Goal: Navigation & Orientation: Find specific page/section

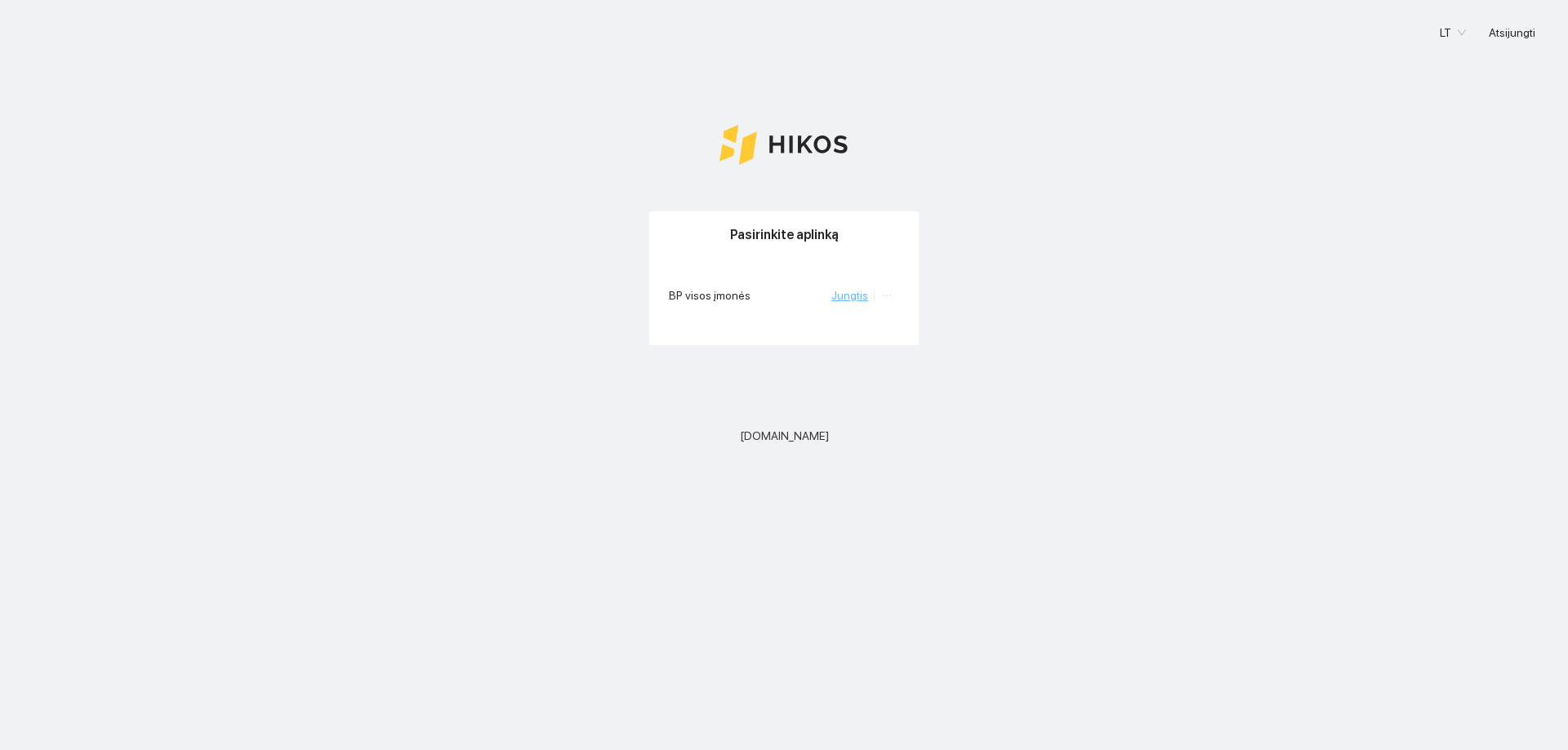
click at [856, 298] on link "Jungtis" at bounding box center [849, 295] width 37 height 13
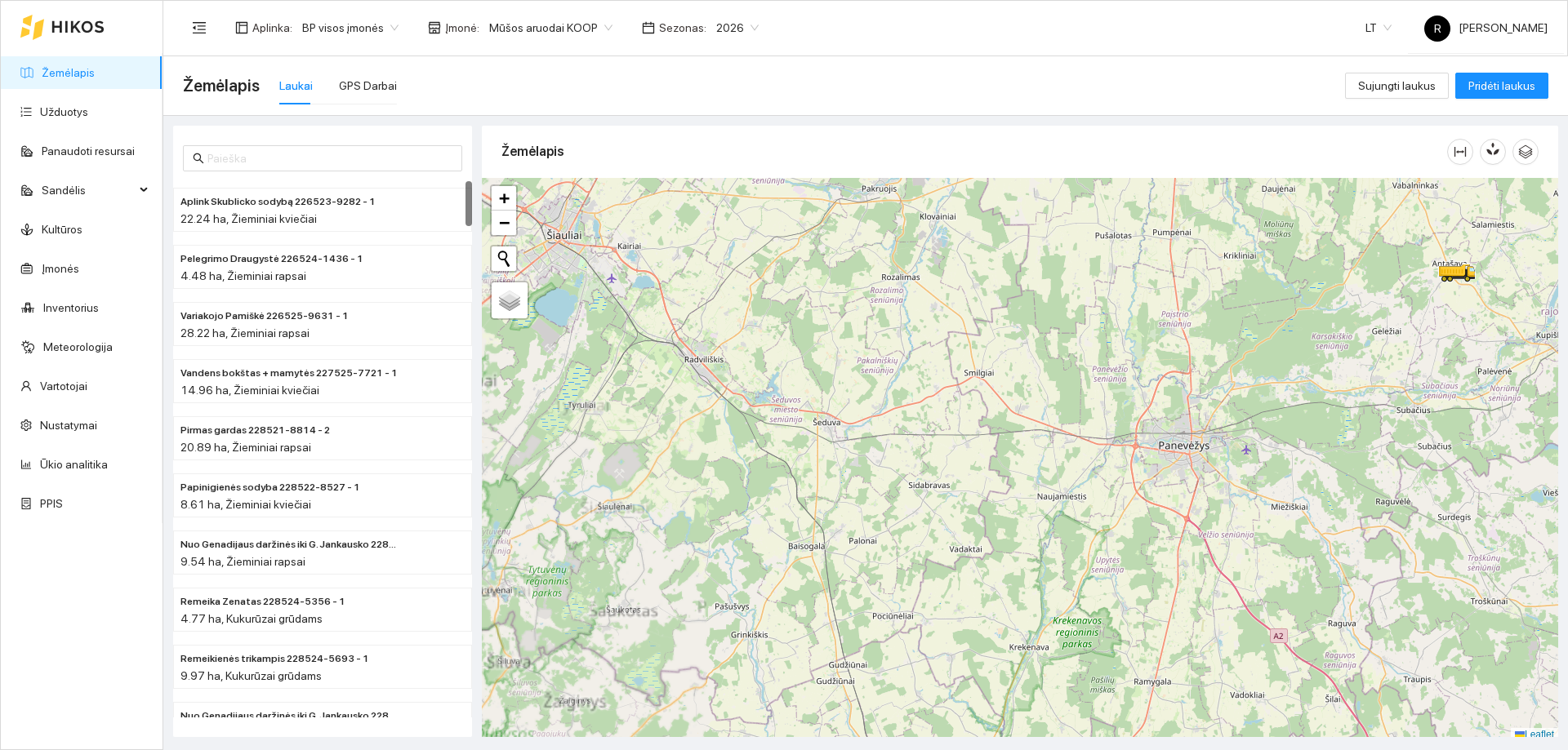
scroll to position [5, 0]
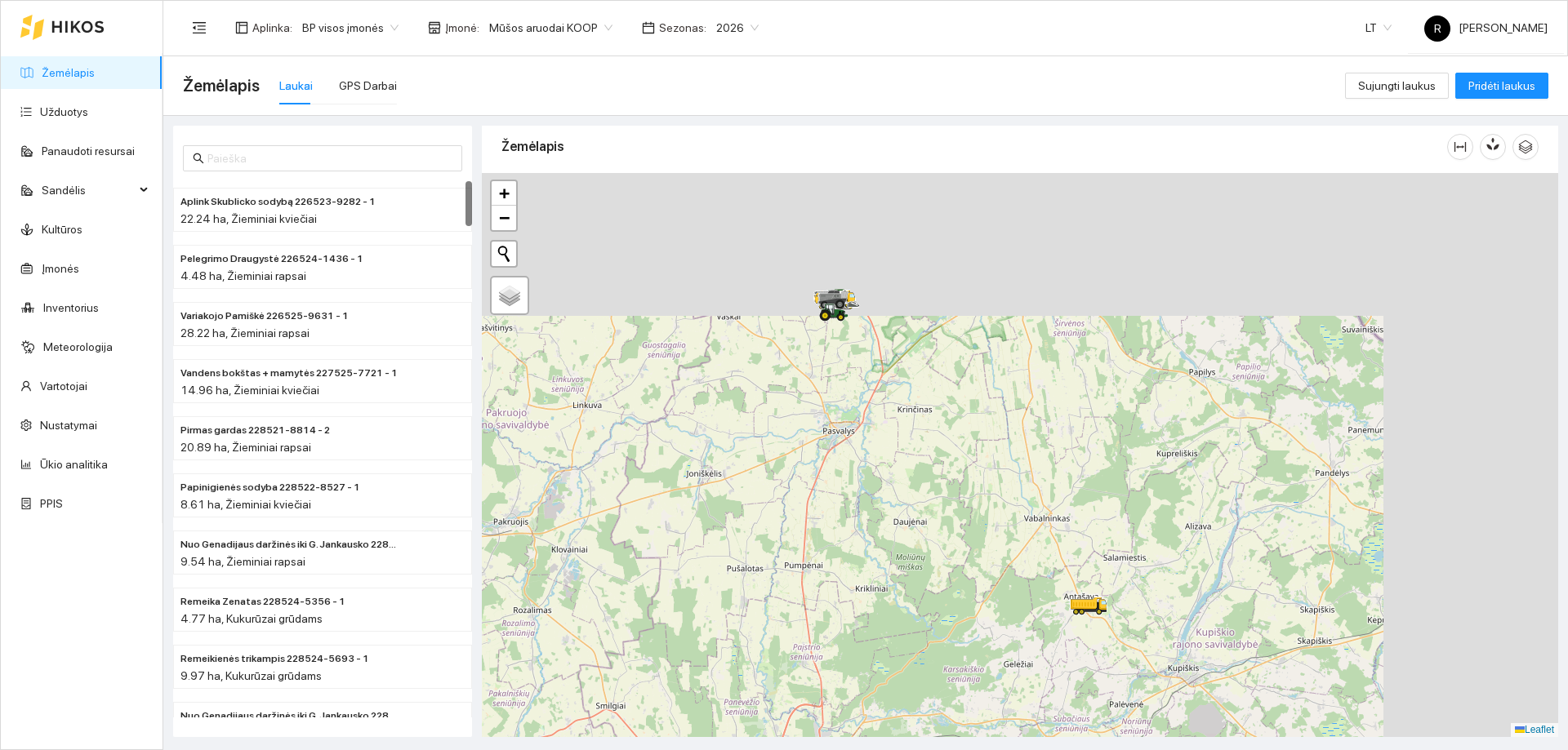
drag, startPoint x: 980, startPoint y: 536, endPoint x: 614, endPoint y: 766, distance: 432.3
click at [614, 750] on html "Žemėlapis Užduotys Panaudoti resursai Sandėlis Kultūros Įmonės Inventorius Mete…" at bounding box center [784, 375] width 1568 height 750
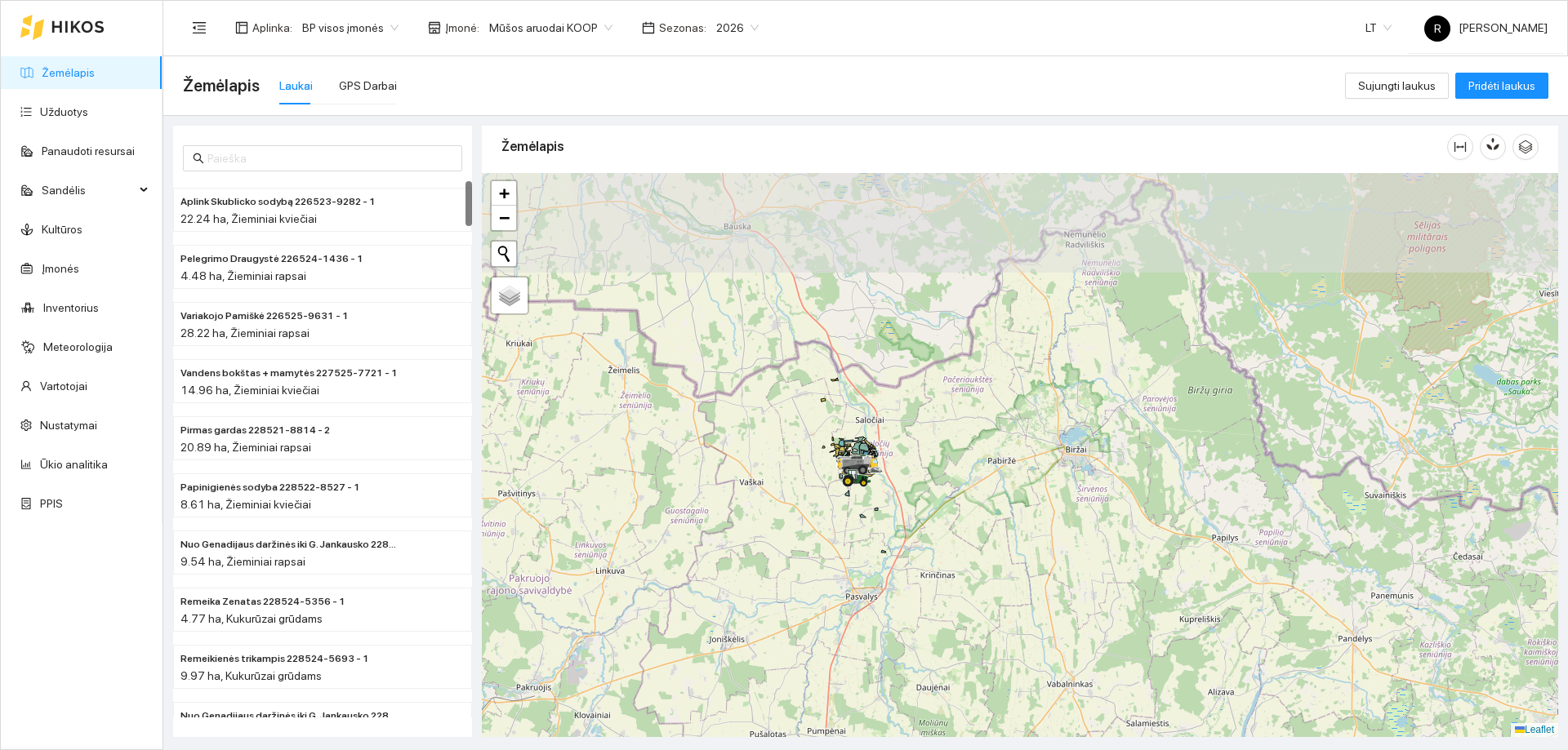
drag, startPoint x: 666, startPoint y: 372, endPoint x: 718, endPoint y: 596, distance: 230.0
click at [718, 596] on div at bounding box center [1019, 454] width 1076 height 564
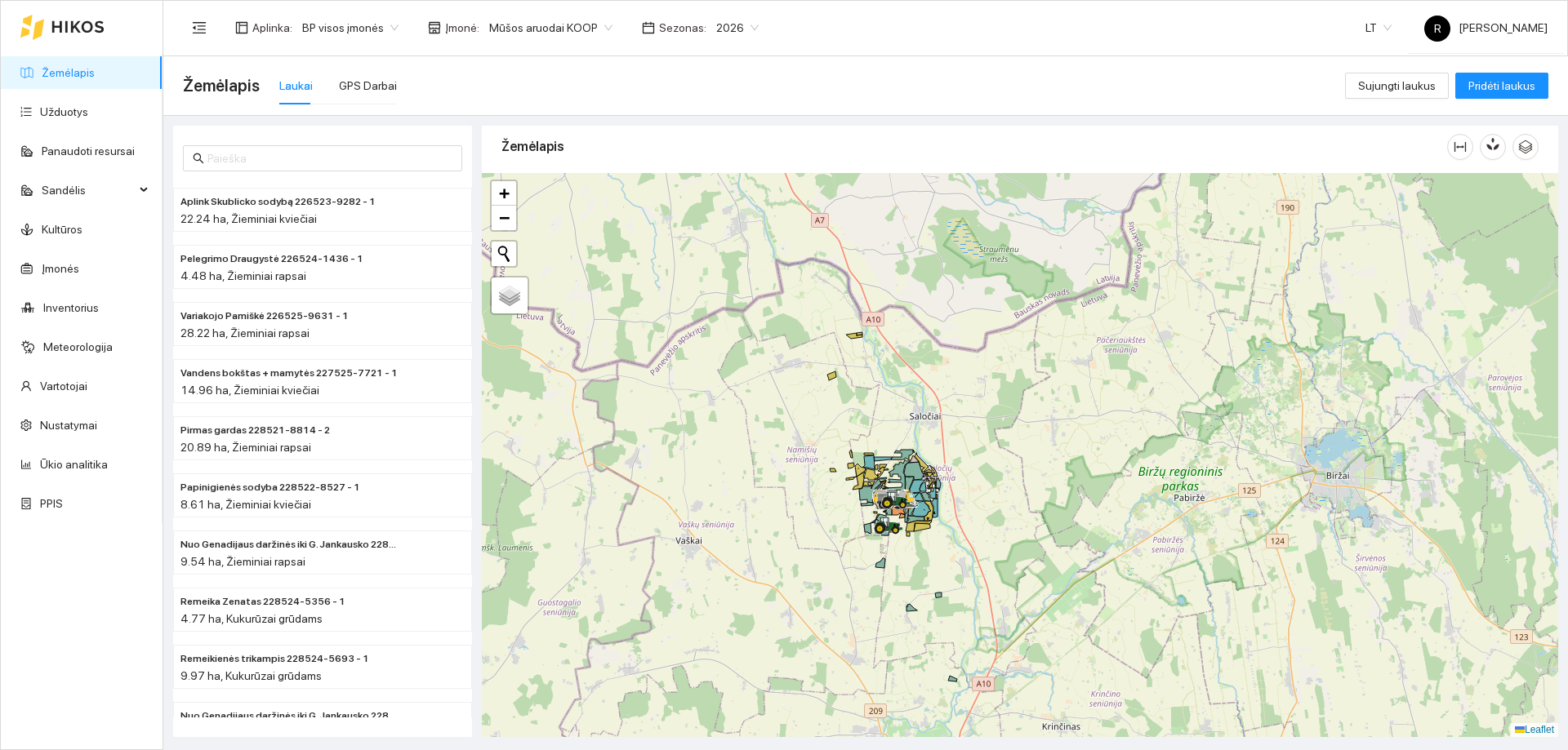
drag, startPoint x: 1045, startPoint y: 440, endPoint x: 998, endPoint y: 550, distance: 119.6
click at [1024, 579] on div at bounding box center [1019, 454] width 1076 height 564
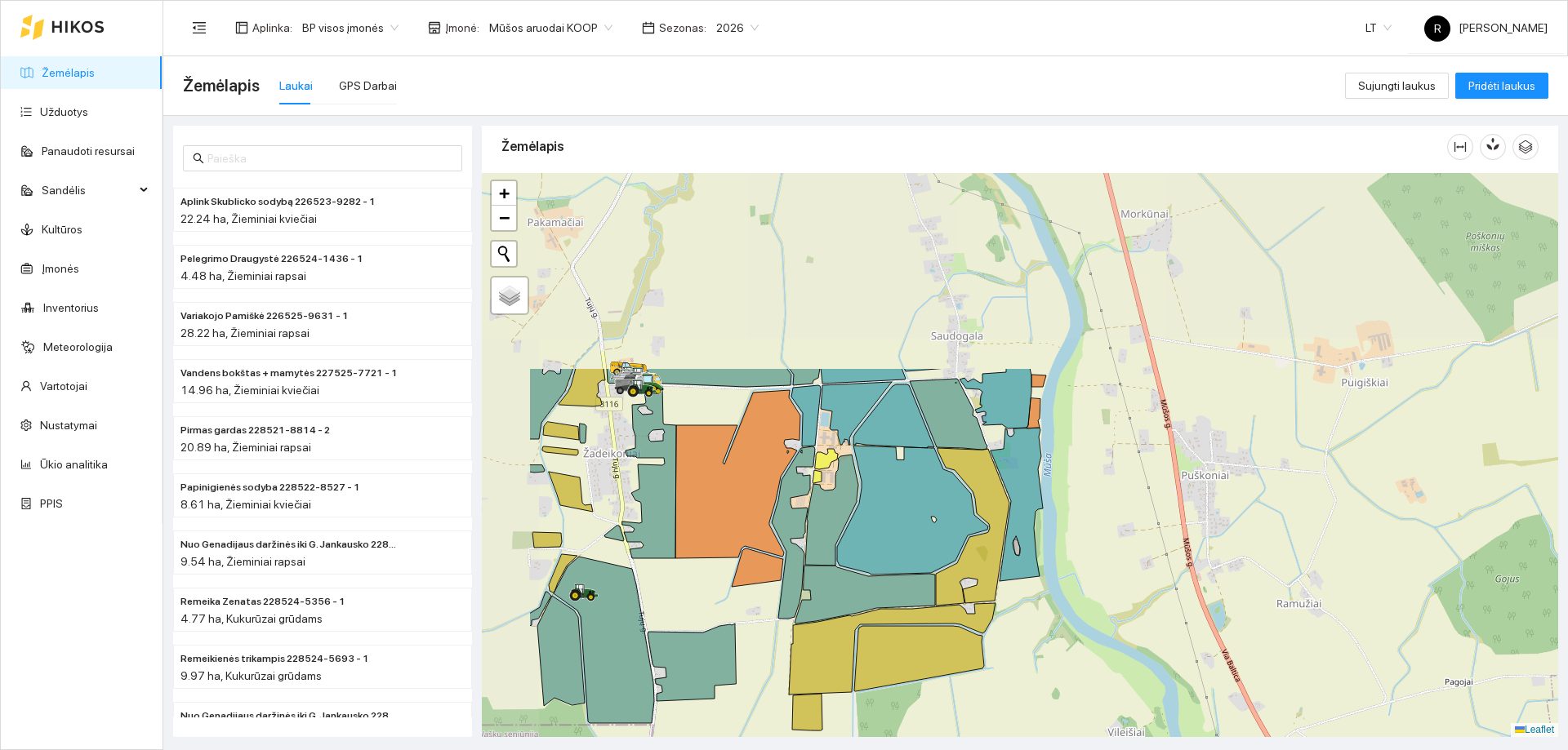
drag, startPoint x: 924, startPoint y: 466, endPoint x: 1049, endPoint y: 682, distance: 249.6
click at [1049, 682] on div at bounding box center [1019, 454] width 1076 height 564
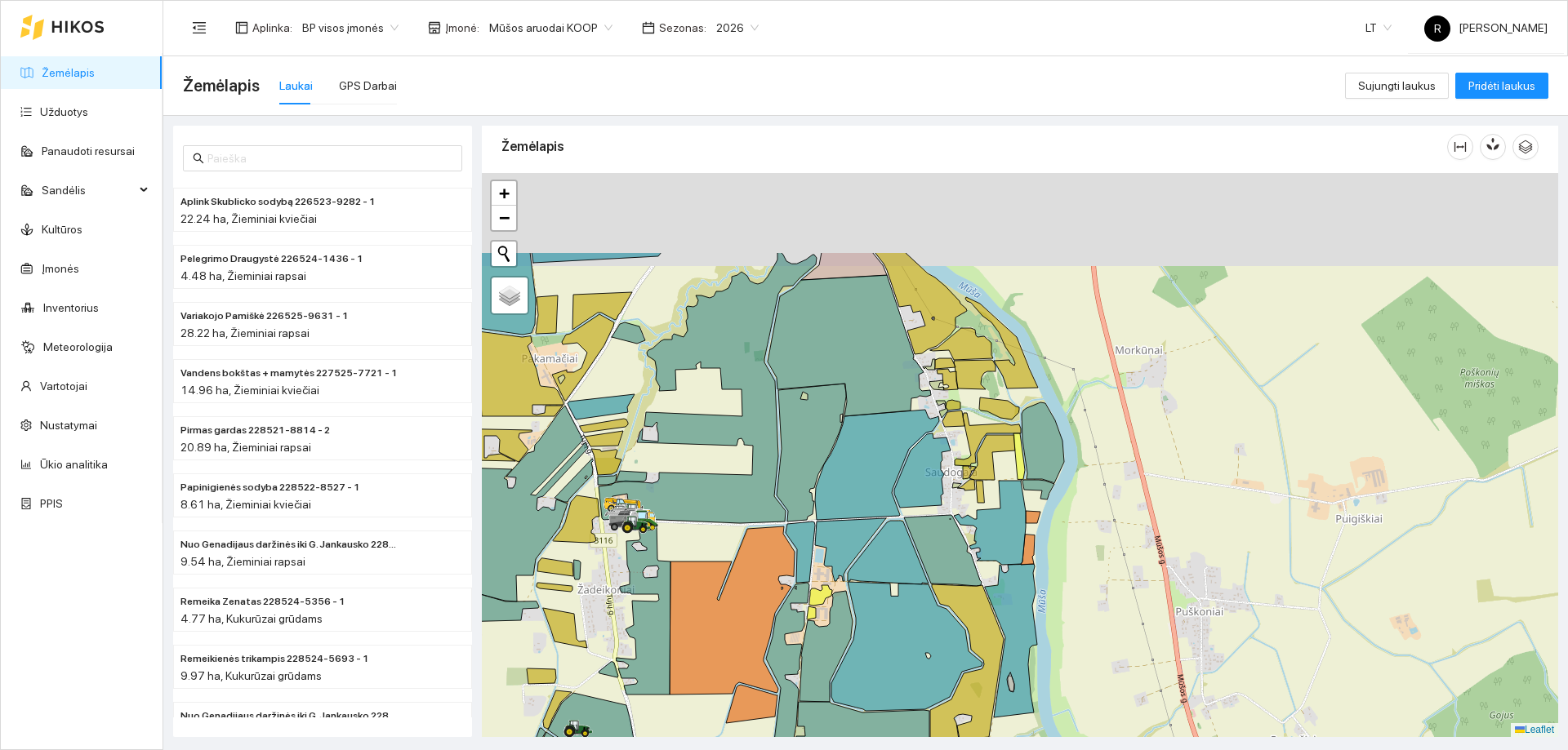
drag, startPoint x: 1074, startPoint y: 528, endPoint x: 1026, endPoint y: 606, distance: 91.6
click at [1057, 712] on div at bounding box center [1019, 454] width 1076 height 564
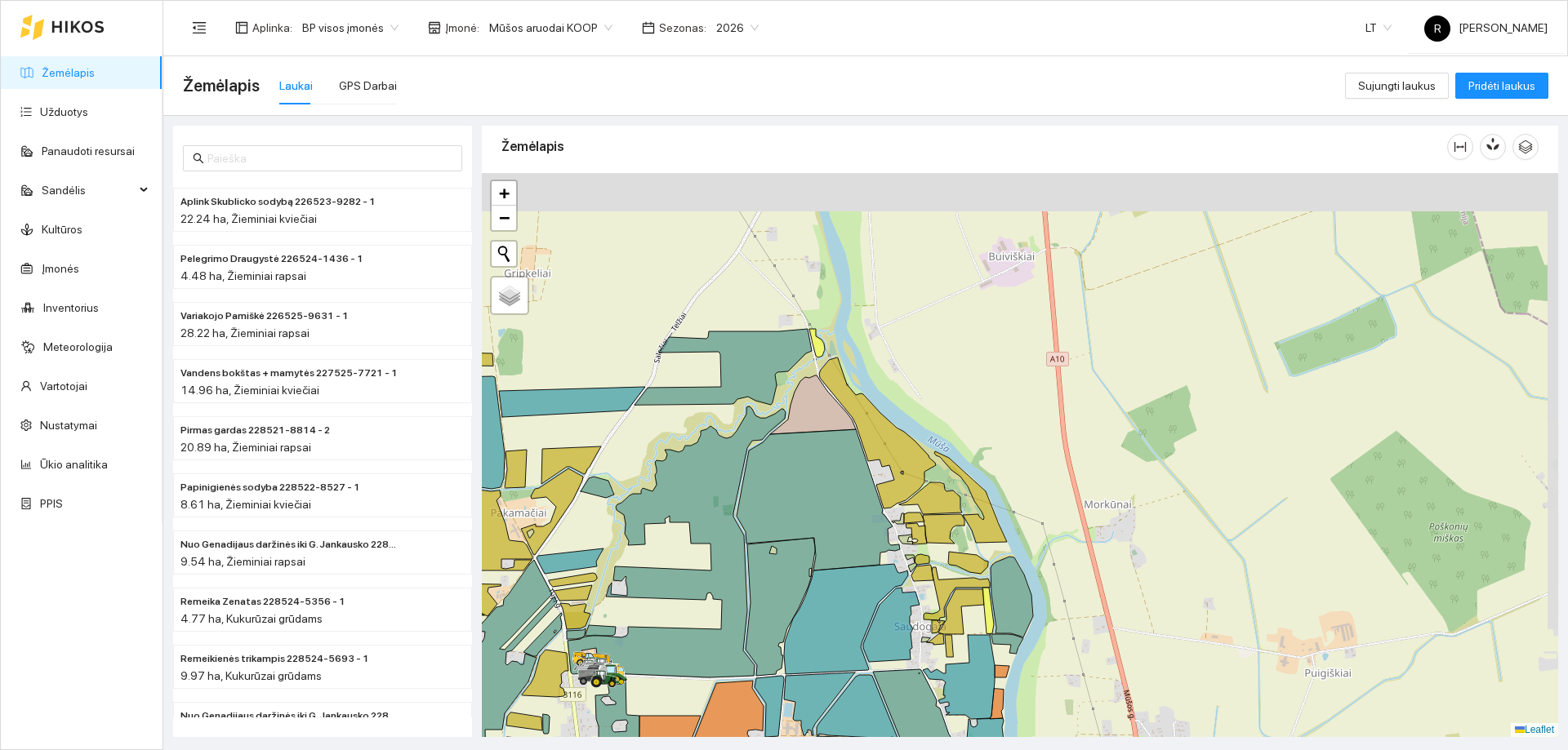
drag, startPoint x: 1047, startPoint y: 545, endPoint x: 1018, endPoint y: 645, distance: 104.1
click at [1027, 652] on div at bounding box center [1019, 454] width 1076 height 564
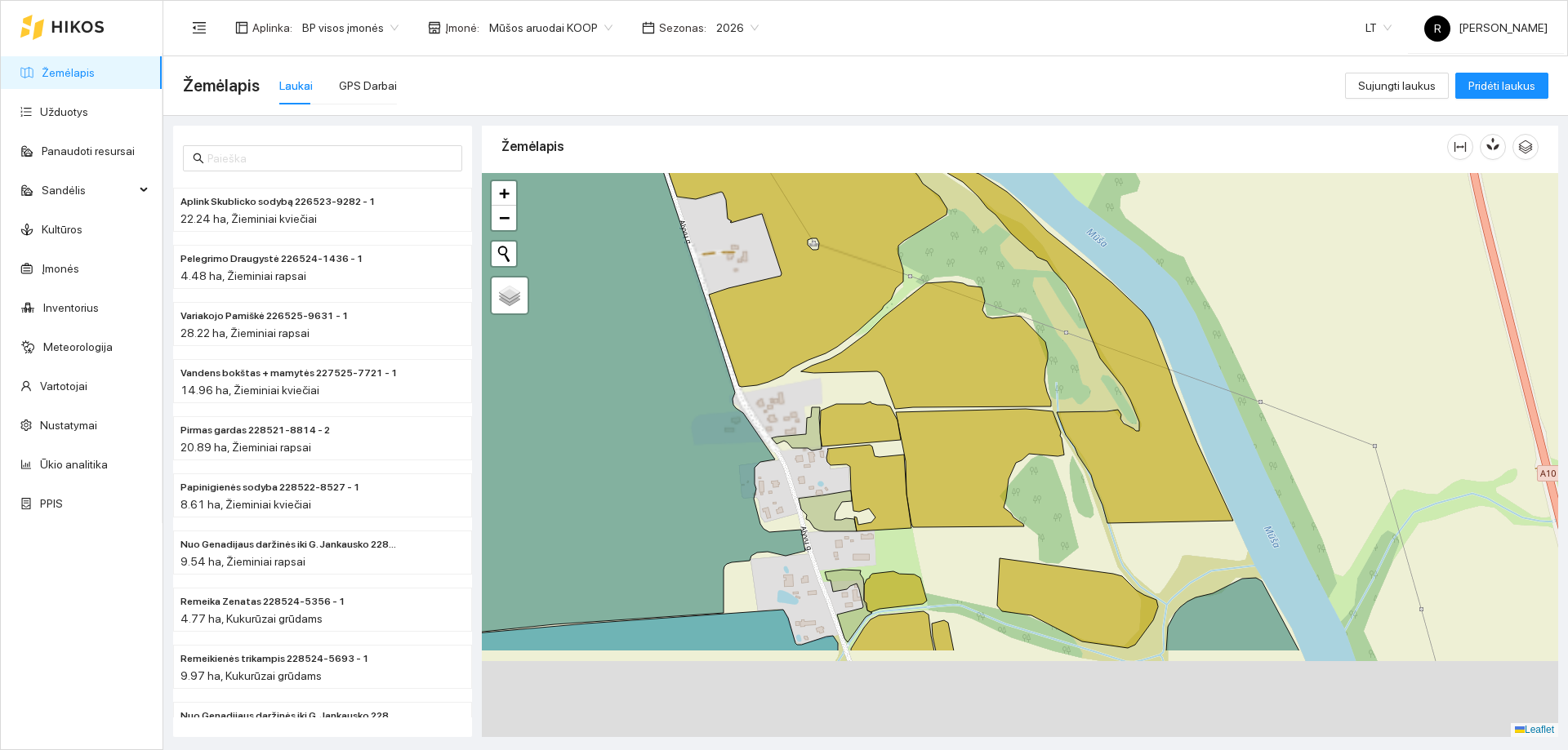
drag, startPoint x: 981, startPoint y: 551, endPoint x: 1042, endPoint y: 277, distance: 280.7
click at [1042, 409] on icon at bounding box center [979, 468] width 168 height 119
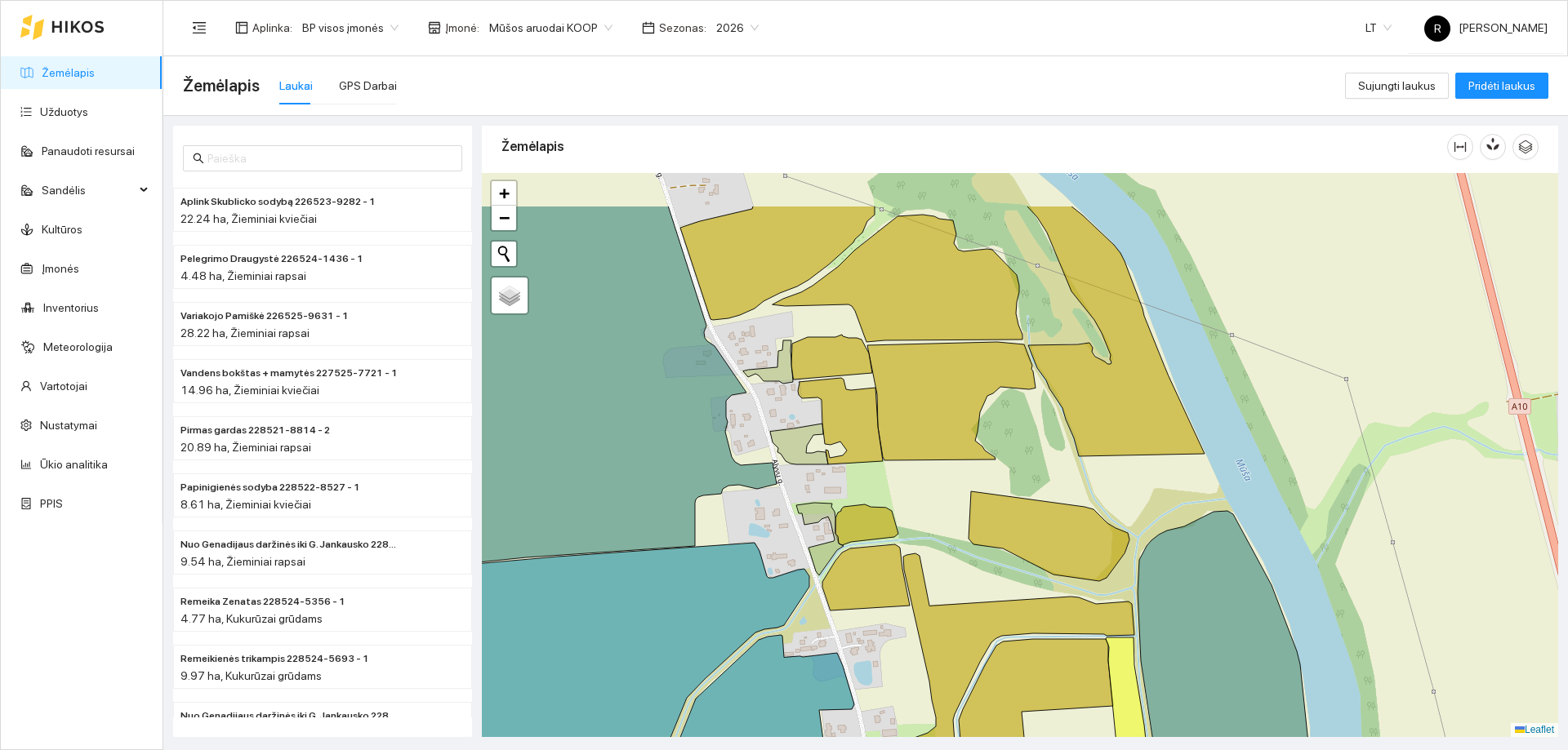
drag, startPoint x: 1051, startPoint y: 391, endPoint x: 993, endPoint y: 480, distance: 106.2
click at [993, 480] on div at bounding box center [1019, 454] width 1076 height 564
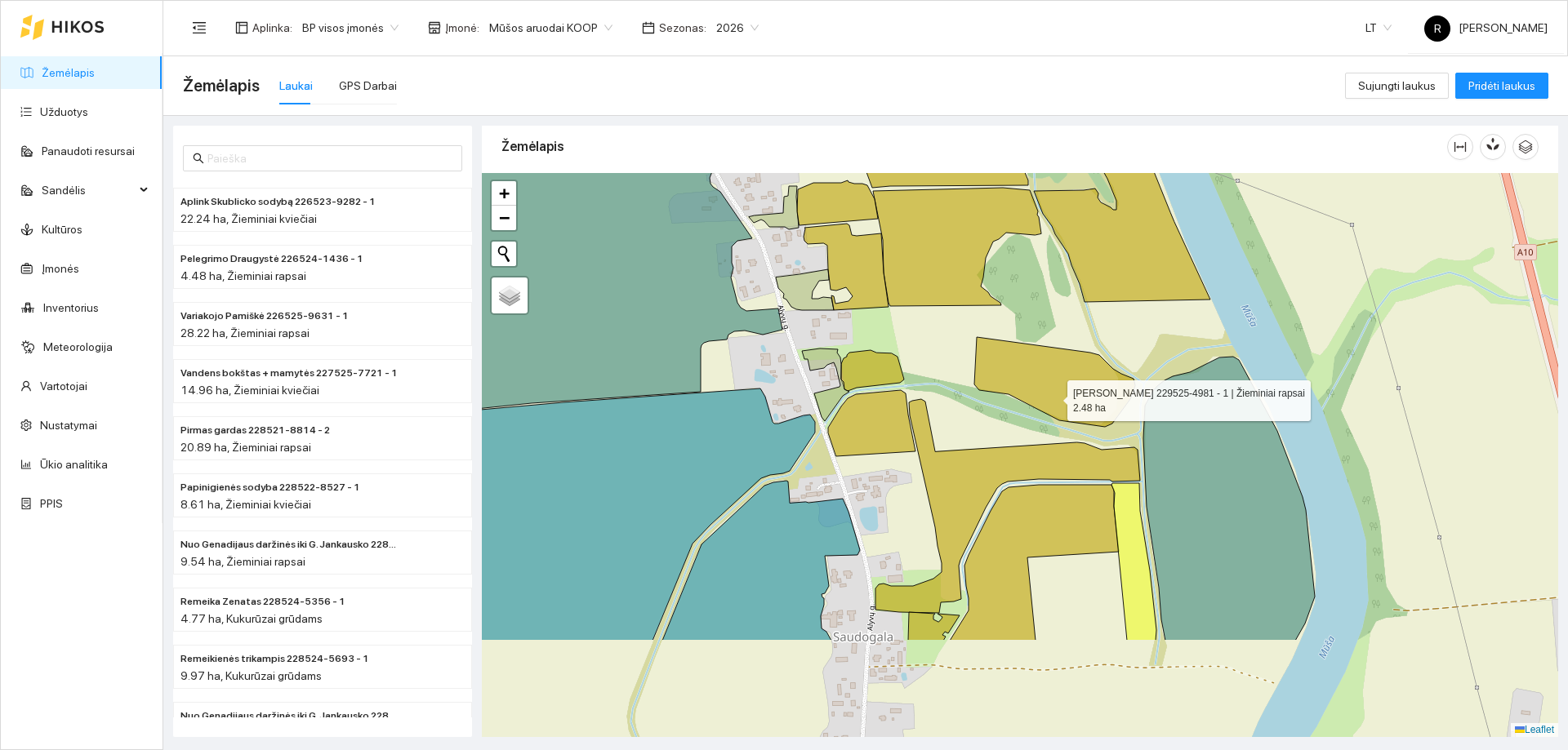
drag, startPoint x: 1046, startPoint y: 554, endPoint x: 1053, endPoint y: 396, distance: 158.2
click at [1053, 396] on icon at bounding box center [1054, 382] width 160 height 90
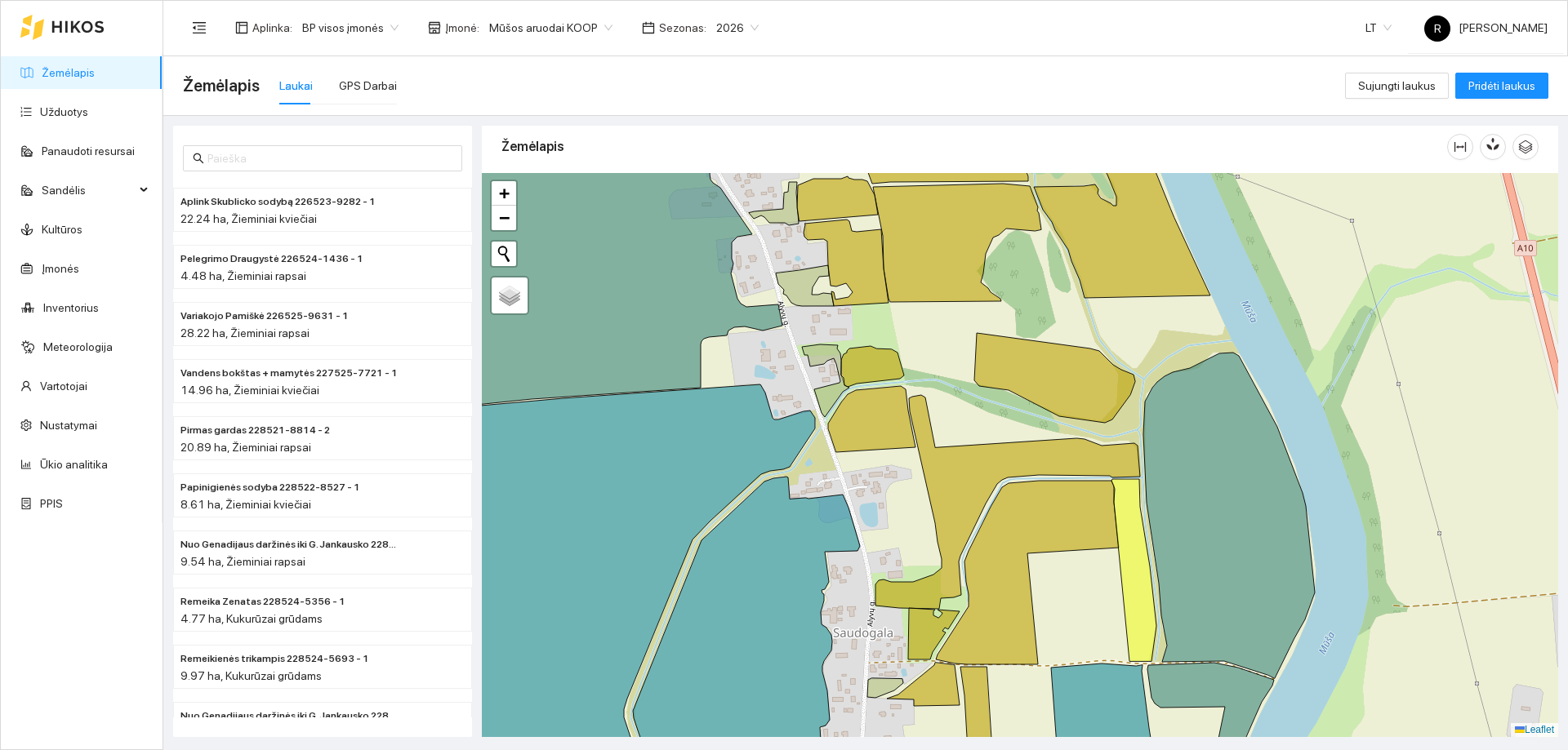
click at [909, 346] on div at bounding box center [1019, 454] width 1076 height 564
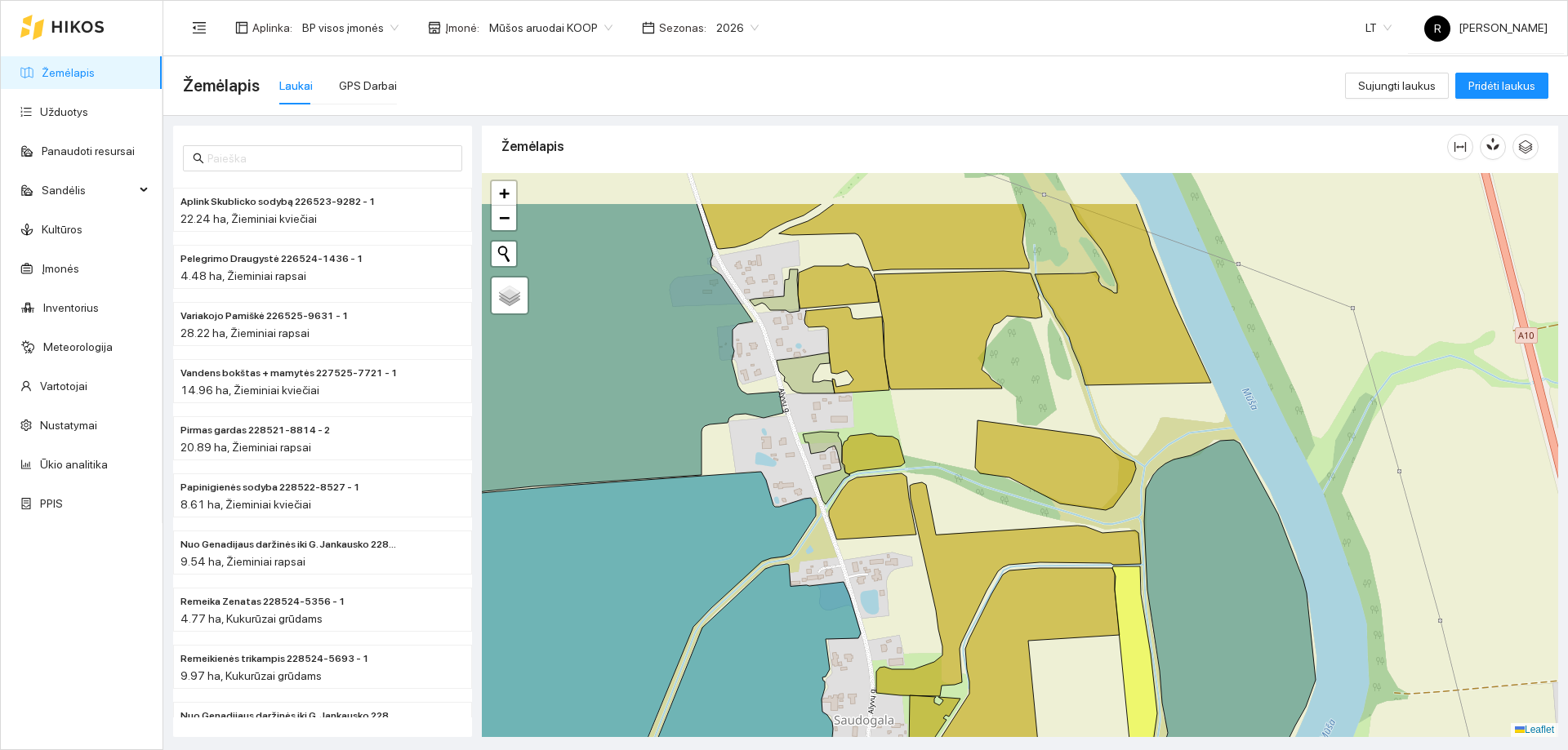
drag, startPoint x: 916, startPoint y: 299, endPoint x: 917, endPoint y: 397, distance: 98.0
click at [917, 390] on icon at bounding box center [958, 331] width 168 height 119
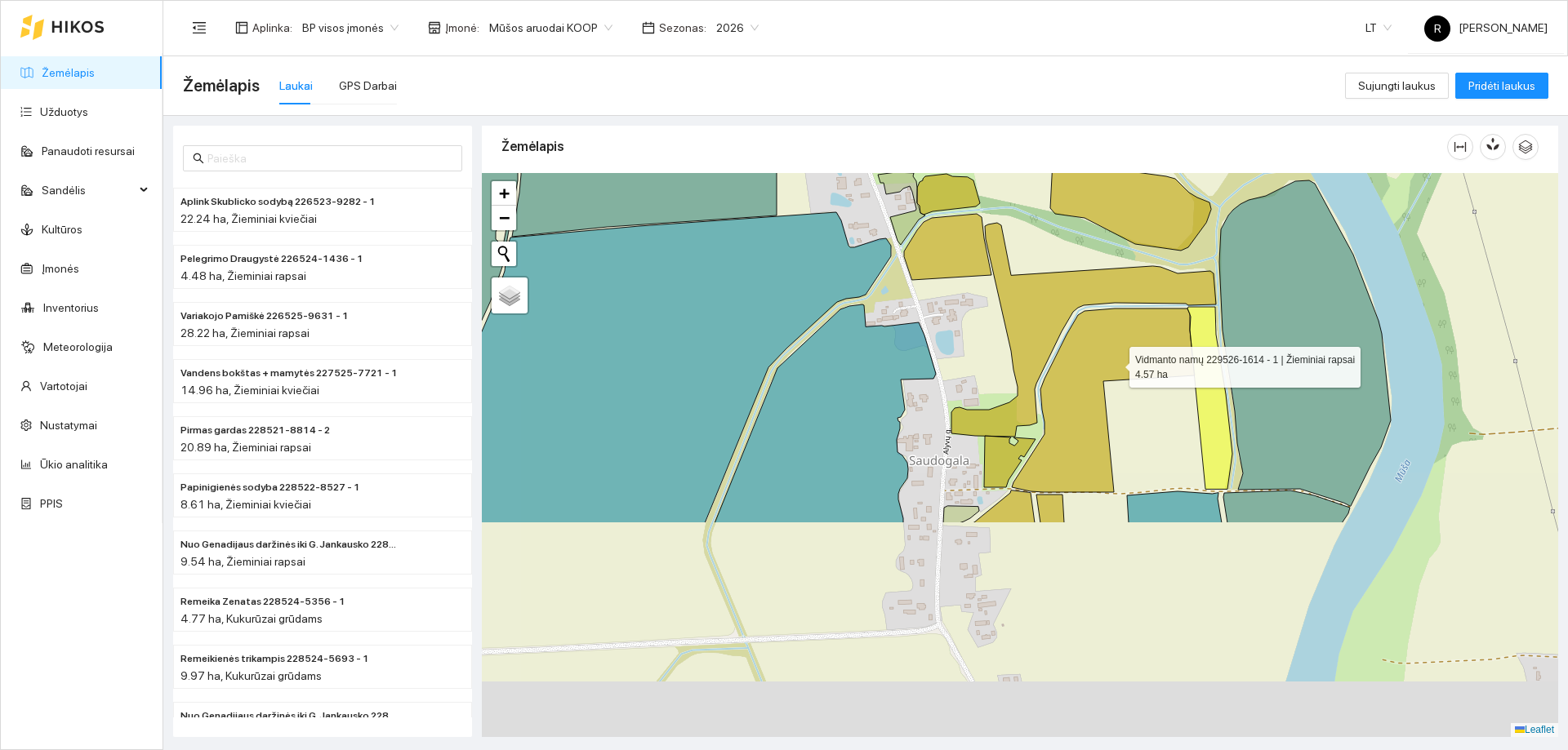
drag, startPoint x: 1039, startPoint y: 639, endPoint x: 1110, endPoint y: 365, distance: 283.0
click at [1112, 365] on icon at bounding box center [1103, 400] width 183 height 184
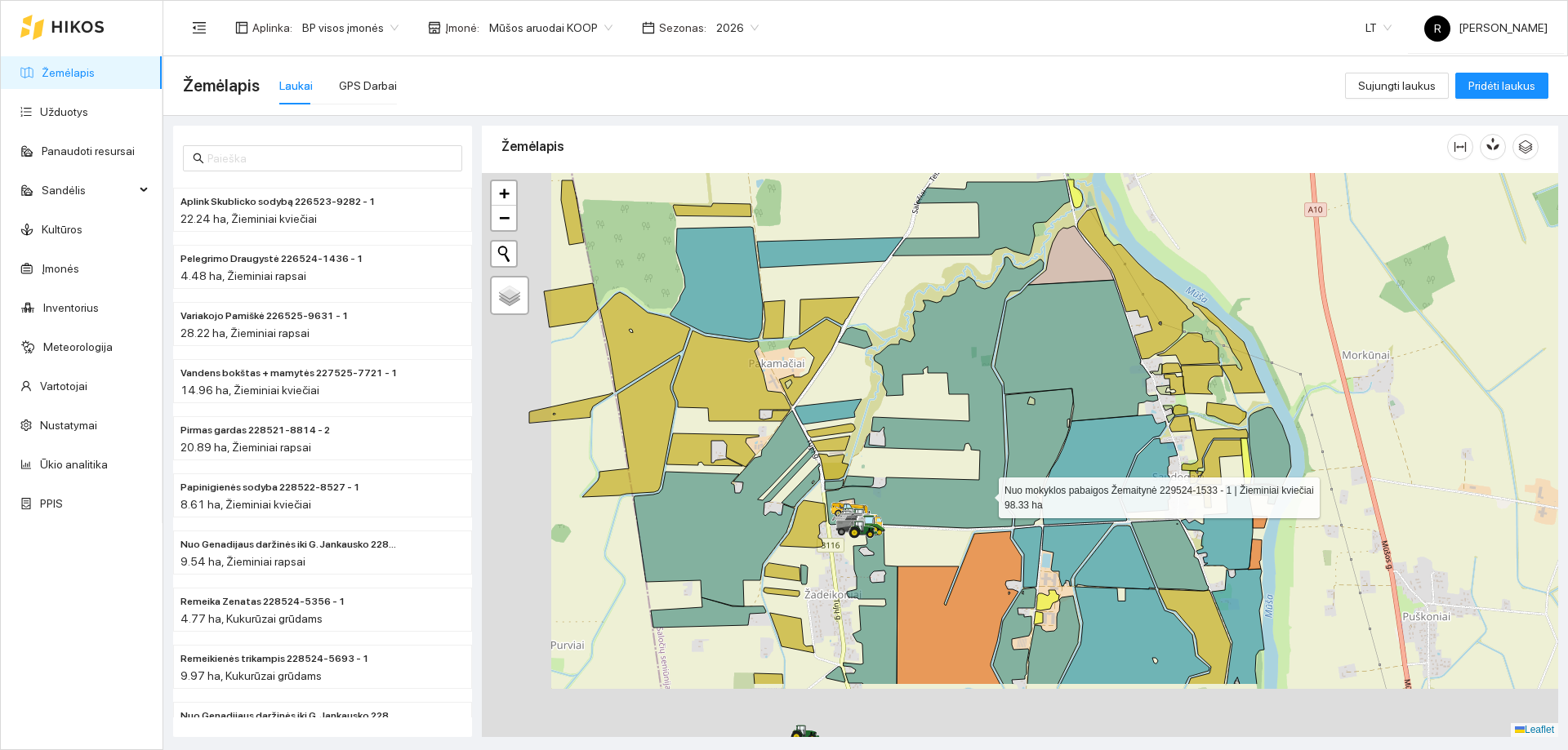
drag, startPoint x: 845, startPoint y: 619, endPoint x: 999, endPoint y: 419, distance: 252.4
click at [998, 419] on icon at bounding box center [935, 392] width 218 height 271
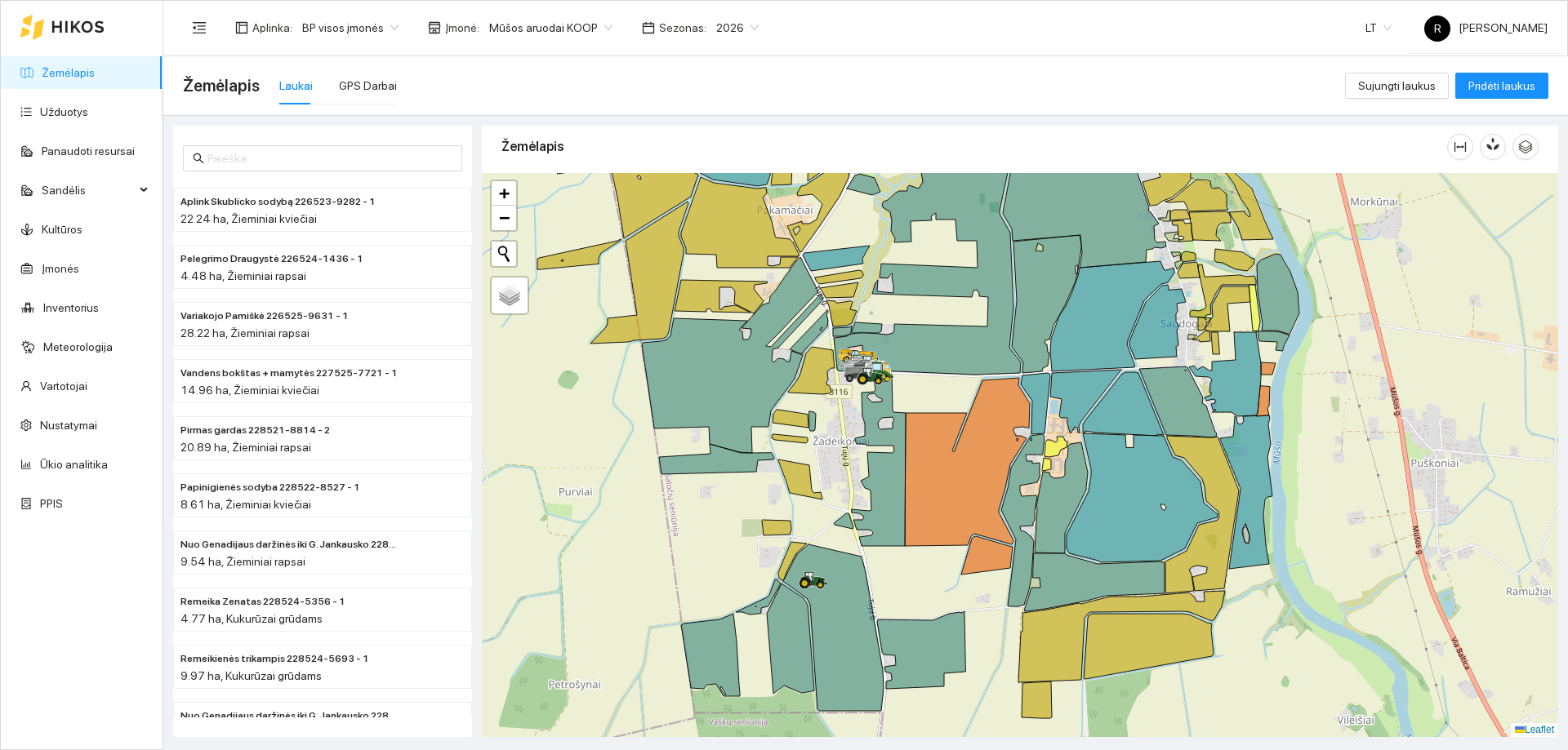
drag, startPoint x: 1092, startPoint y: 574, endPoint x: 1053, endPoint y: 418, distance: 160.8
click at [1053, 418] on div at bounding box center [1019, 454] width 1076 height 564
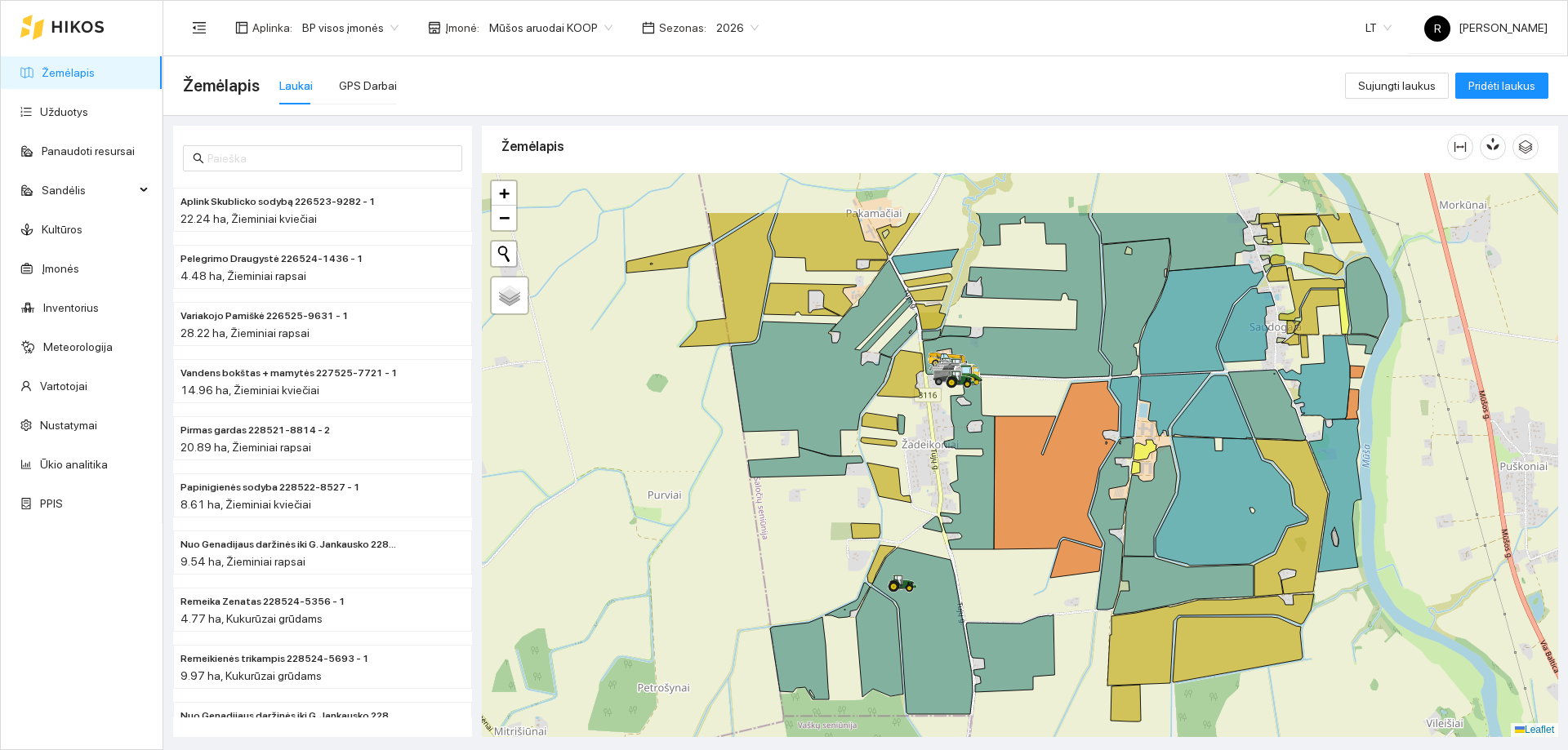
drag, startPoint x: 901, startPoint y: 494, endPoint x: 1007, endPoint y: 581, distance: 137.1
click at [1019, 590] on div at bounding box center [1019, 454] width 1076 height 564
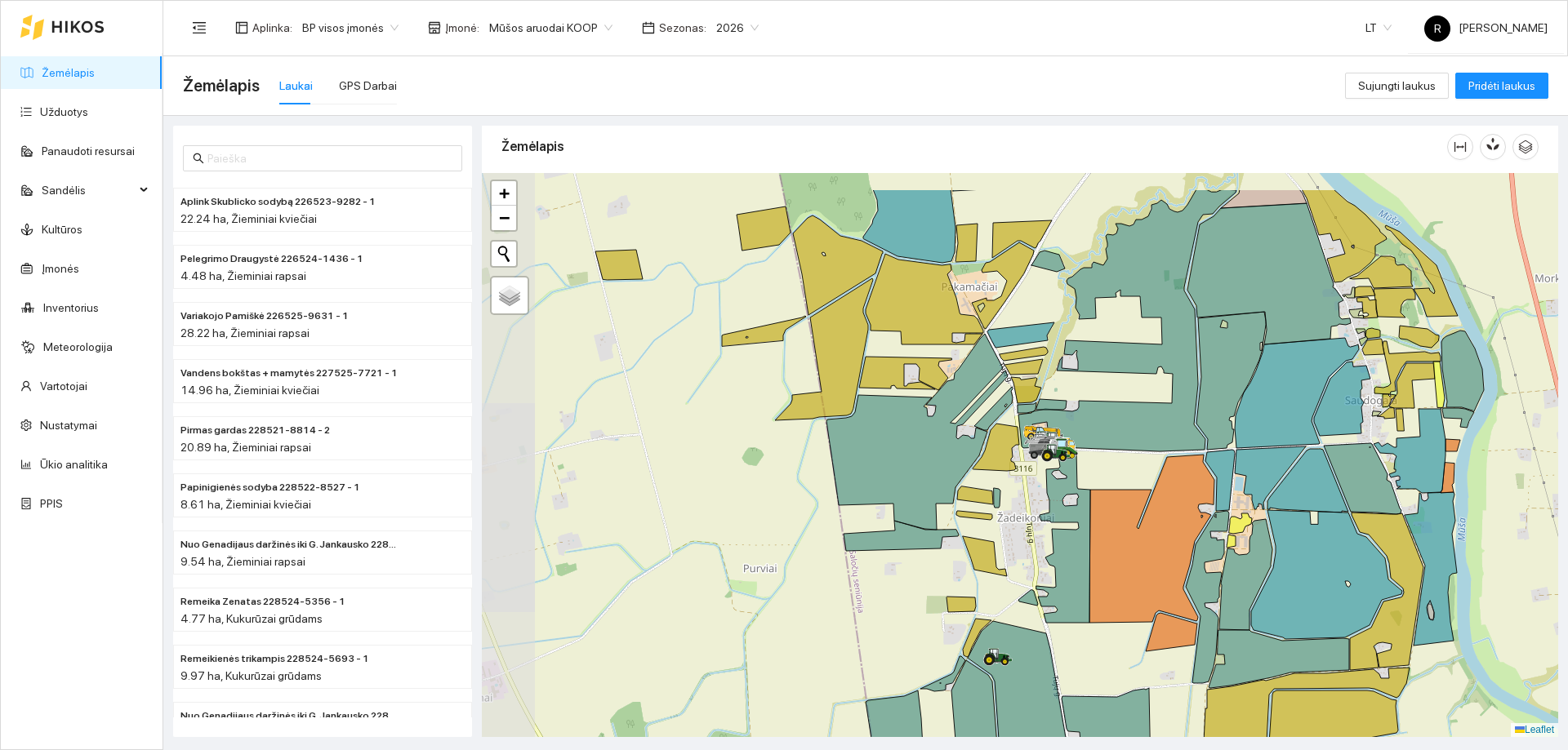
drag, startPoint x: 914, startPoint y: 514, endPoint x: 1010, endPoint y: 590, distance: 122.4
click at [1010, 590] on div at bounding box center [1019, 454] width 1076 height 564
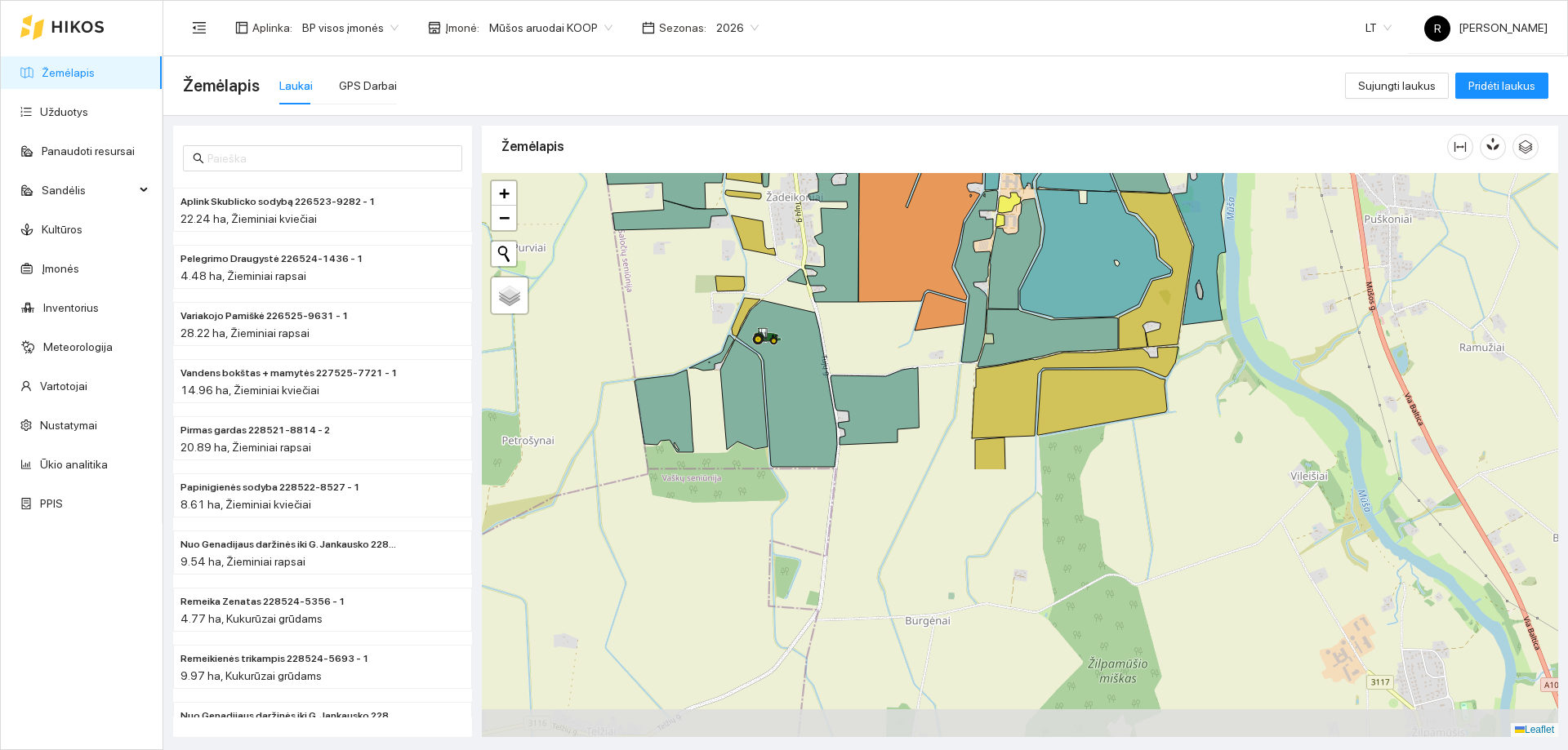
drag, startPoint x: 1164, startPoint y: 336, endPoint x: 930, endPoint y: 11, distance: 400.5
click at [930, 11] on section "Aplinka : BP visos įmonės Įmonė : Mūšos aruodai KOOP Sezonas : 2026 LT R [PERSO…" at bounding box center [865, 375] width 1404 height 750
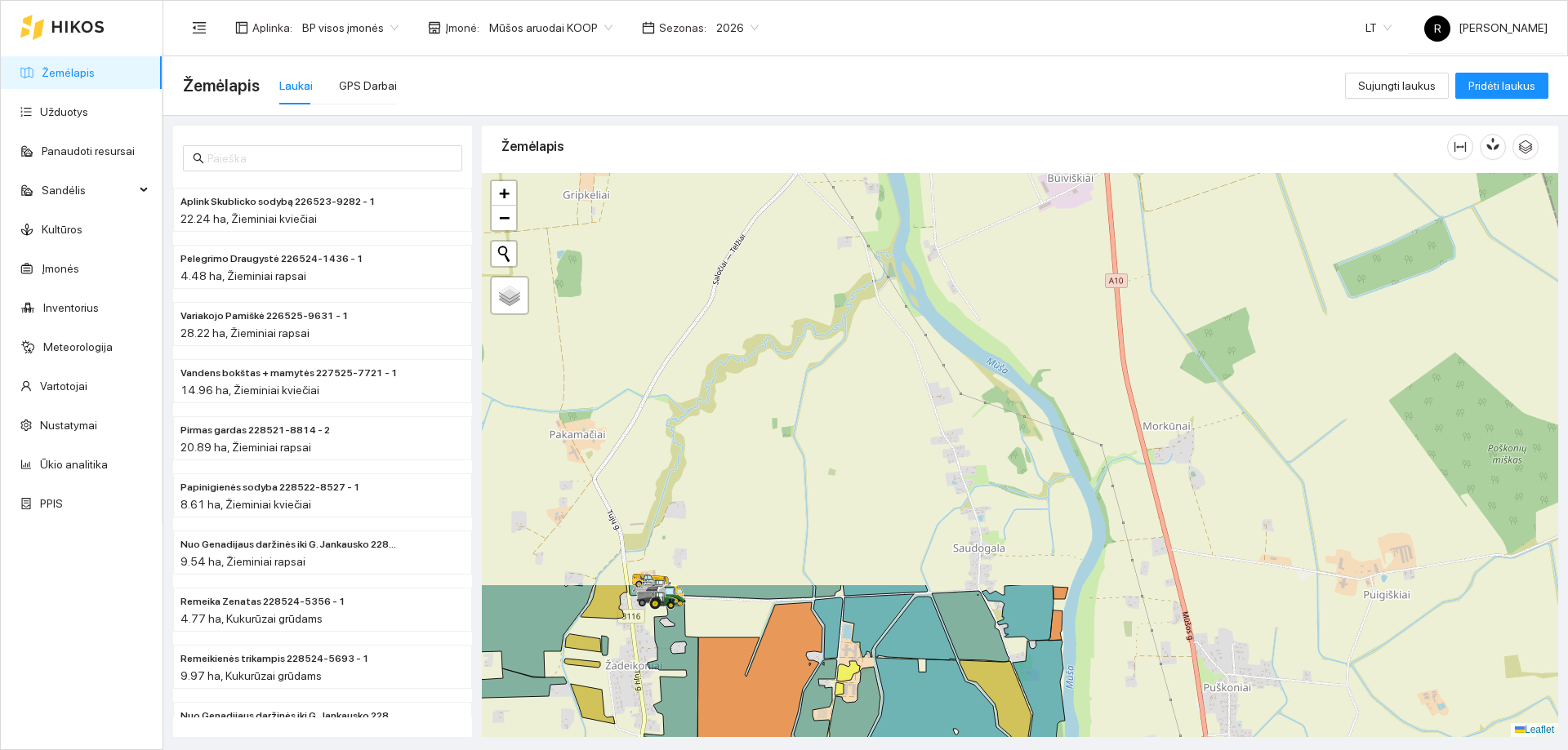
drag, startPoint x: 1098, startPoint y: 278, endPoint x: 936, endPoint y: 750, distance: 499.0
click at [936, 750] on main "Žemėlapis Laukai GPS Darbai Sujungti laukus Pridėti laukus Aplink Skublicko sod…" at bounding box center [865, 404] width 1404 height 694
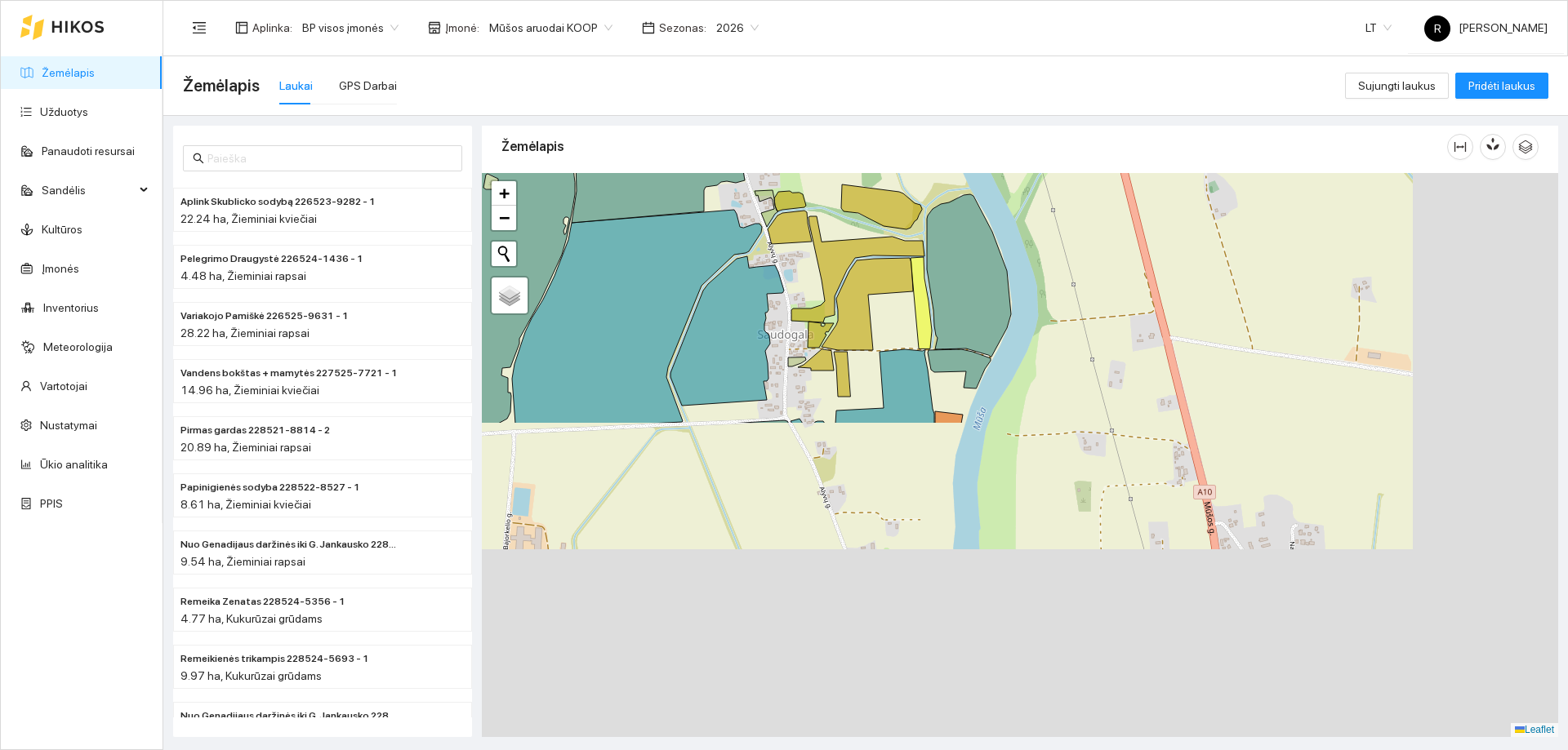
drag, startPoint x: 958, startPoint y: 549, endPoint x: 735, endPoint y: 97, distance: 504.0
click at [735, 96] on main "Žemėlapis Laukai GPS Darbai Sujungti laukus Pridėti laukus Aplink Skublicko sod…" at bounding box center [865, 404] width 1404 height 694
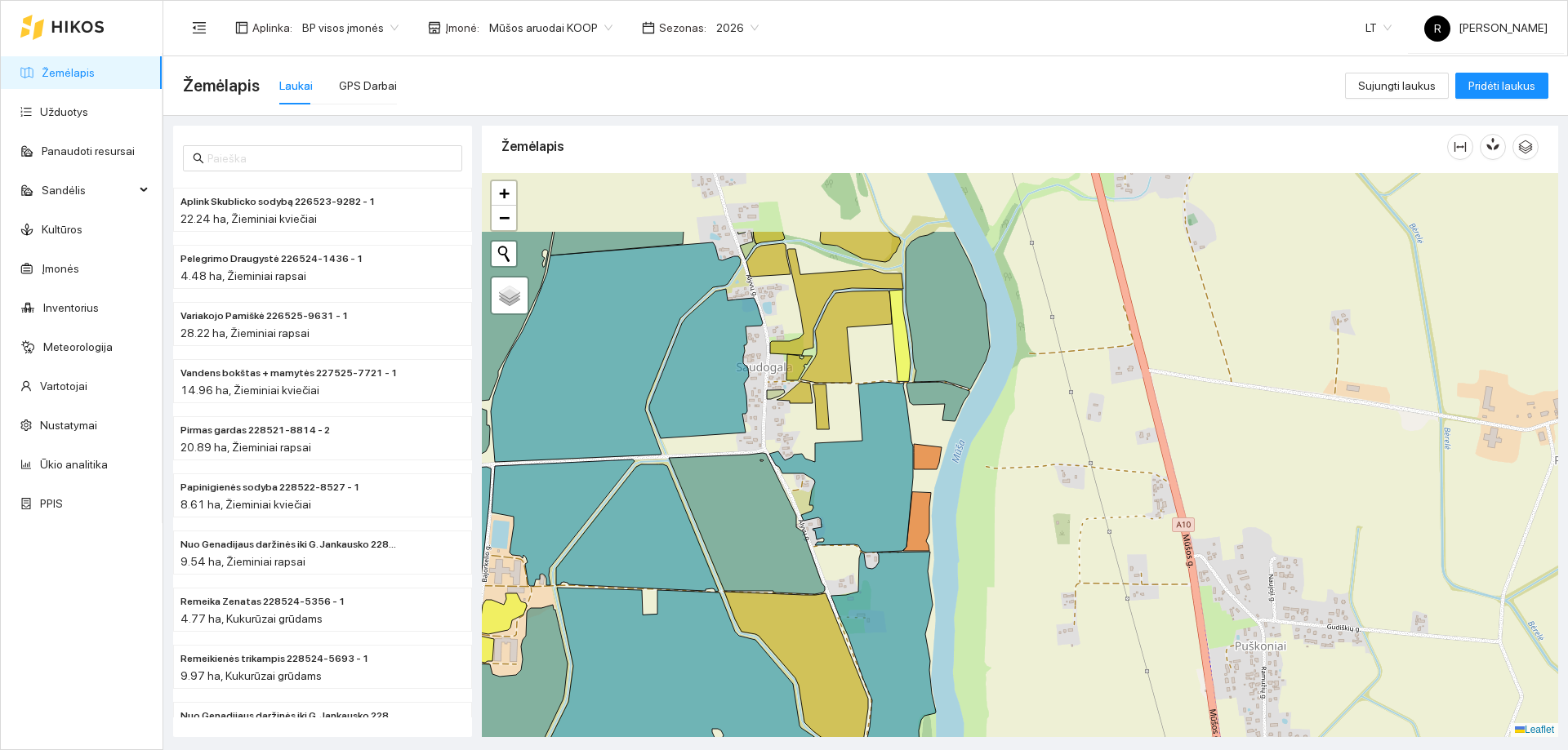
drag, startPoint x: 806, startPoint y: 330, endPoint x: 805, endPoint y: 466, distance: 136.0
click at [805, 466] on div at bounding box center [1019, 454] width 1076 height 564
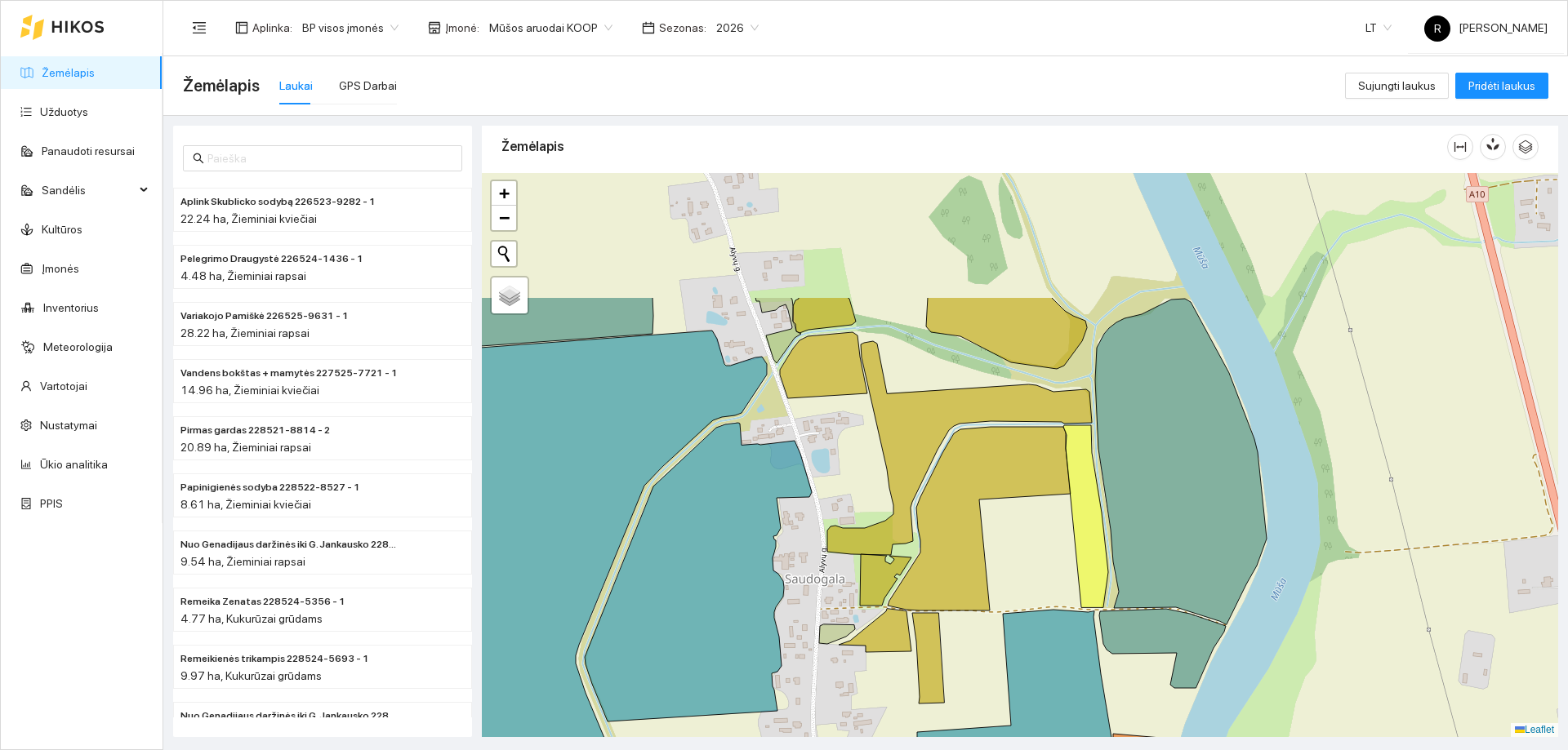
drag, startPoint x: 784, startPoint y: 348, endPoint x: 869, endPoint y: 529, distance: 200.0
click at [869, 529] on icon at bounding box center [958, 447] width 264 height 214
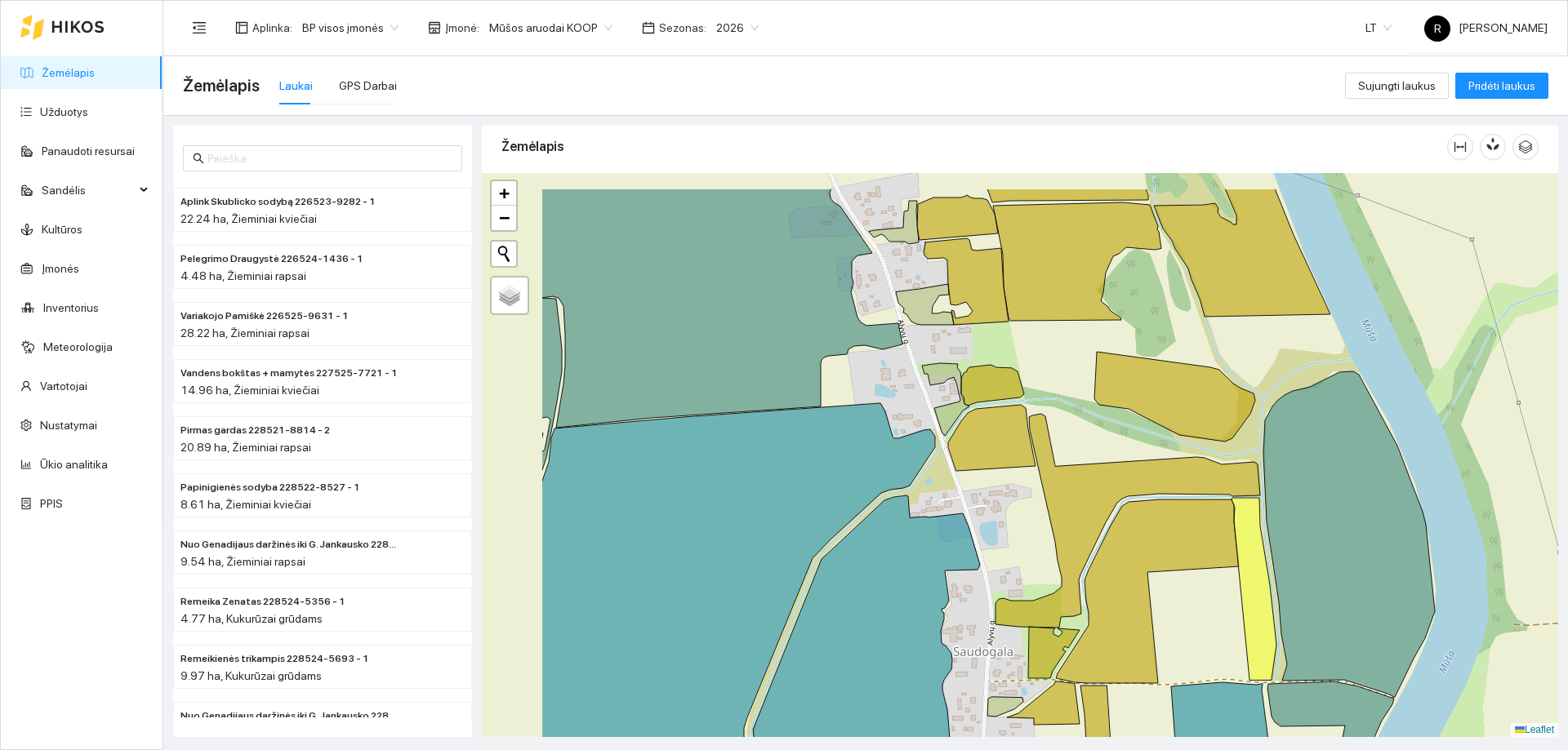
drag, startPoint x: 844, startPoint y: 272, endPoint x: 1012, endPoint y: 344, distance: 182.8
click at [1012, 344] on div at bounding box center [1019, 454] width 1076 height 564
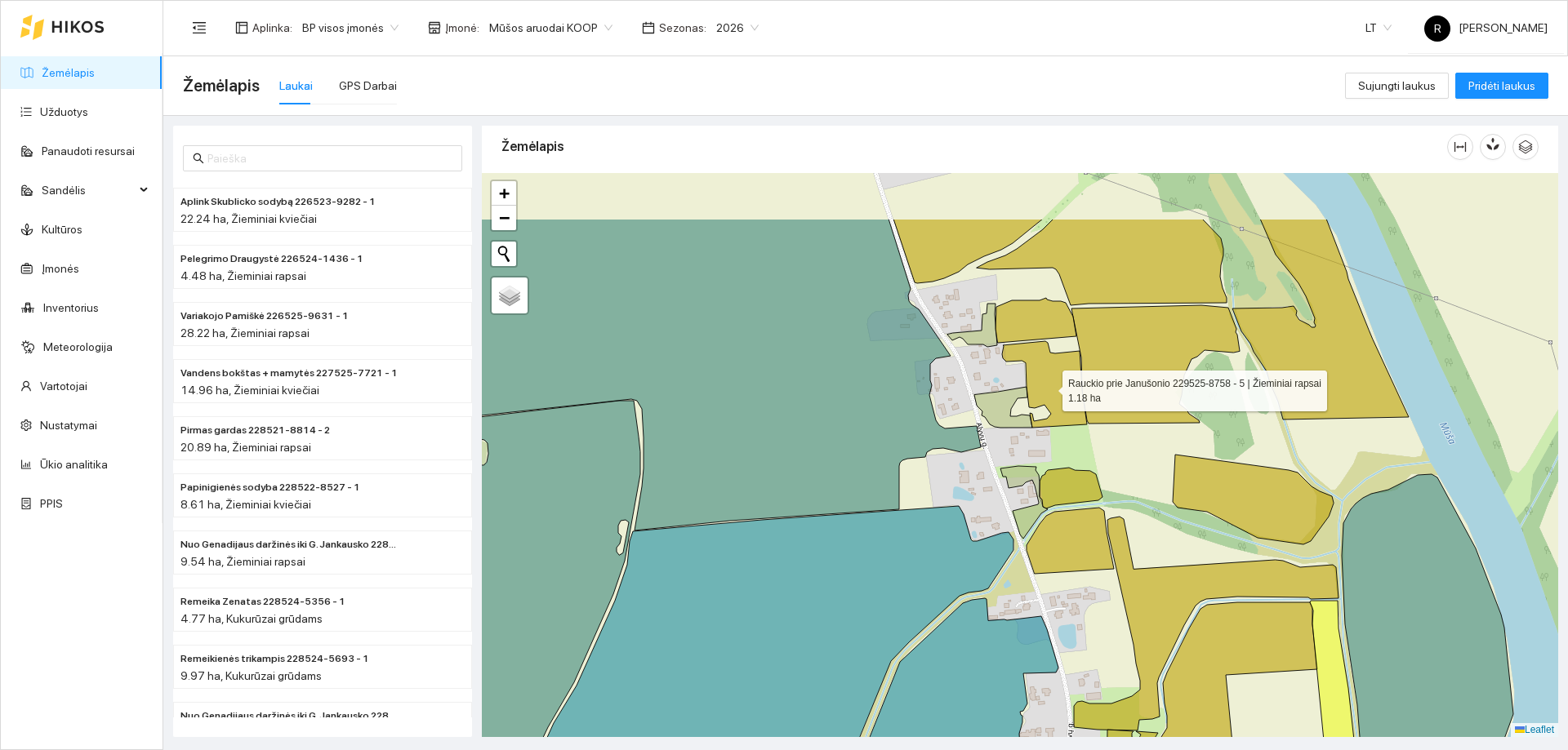
drag, startPoint x: 974, startPoint y: 292, endPoint x: 1048, endPoint y: 387, distance: 120.4
click at [1047, 387] on icon at bounding box center [1044, 384] width 85 height 86
